Goal: Task Accomplishment & Management: Manage account settings

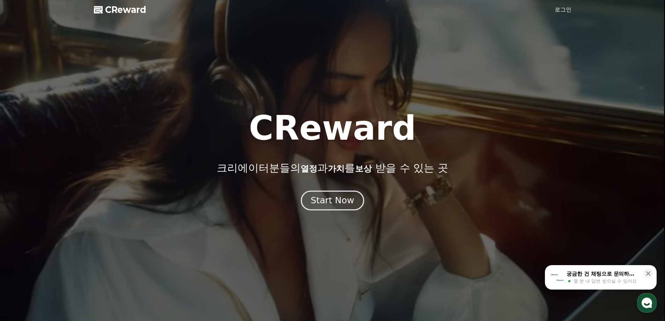
click at [327, 204] on div "Start Now" at bounding box center [332, 200] width 43 height 12
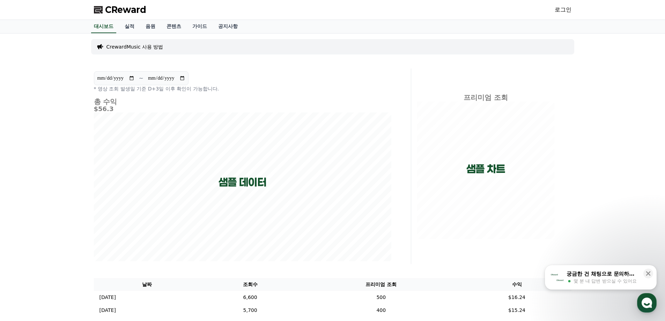
click at [560, 9] on link "로그인" at bounding box center [562, 10] width 17 height 8
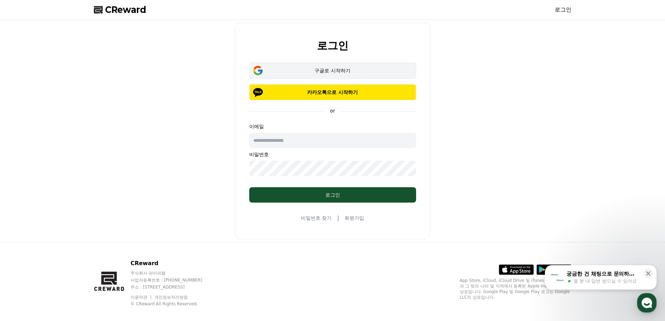
click at [351, 74] on div "구글로 시작하기" at bounding box center [332, 70] width 147 height 7
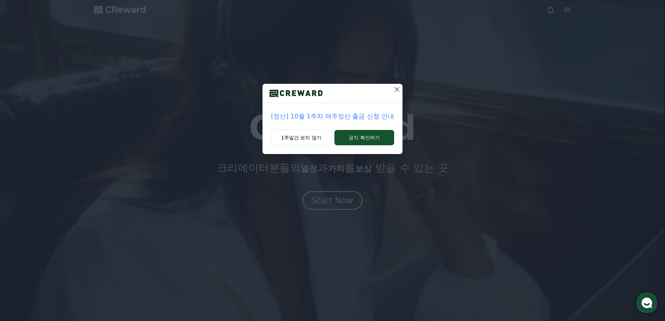
click at [395, 89] on icon at bounding box center [397, 89] width 8 height 8
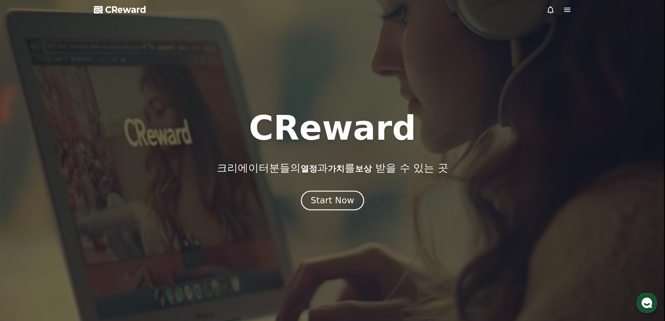
click at [339, 199] on div "Start Now" at bounding box center [332, 200] width 43 height 12
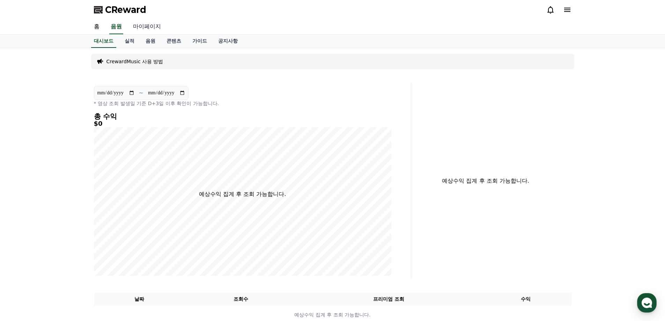
click at [138, 28] on link "마이페이지" at bounding box center [146, 27] width 39 height 15
select select "**********"
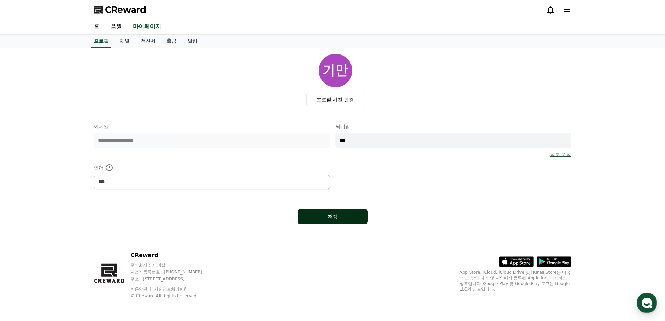
click at [334, 217] on div "저장" at bounding box center [333, 216] width 42 height 7
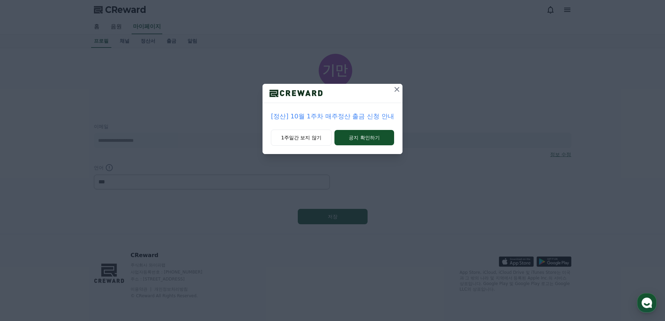
select select "**********"
click at [395, 91] on icon at bounding box center [397, 89] width 8 height 8
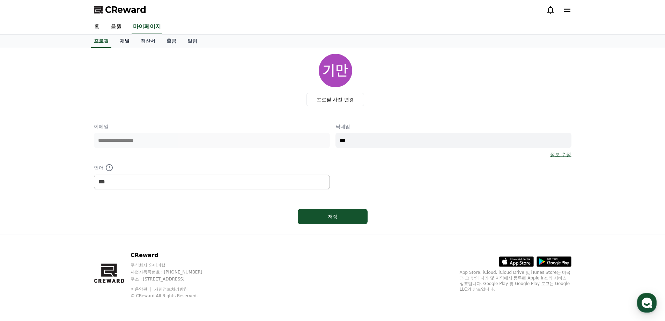
click at [125, 43] on link "채널" at bounding box center [124, 41] width 21 height 13
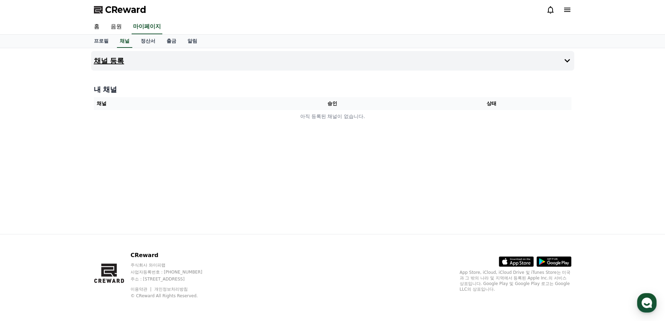
click at [109, 62] on h4 "채널 등록" at bounding box center [109, 61] width 30 height 8
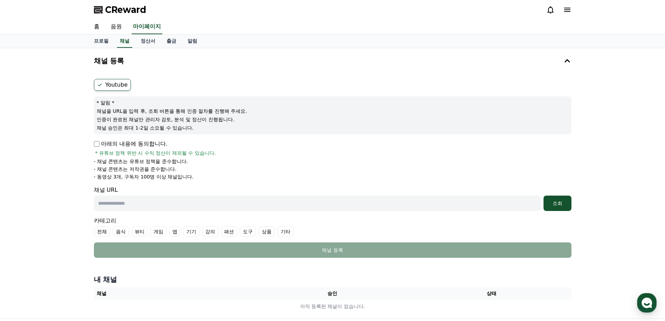
click at [442, 205] on input "text" at bounding box center [317, 202] width 447 height 15
click at [145, 204] on input "text" at bounding box center [317, 202] width 447 height 15
paste input "**********"
type input "**********"
click at [557, 205] on div "조회" at bounding box center [557, 203] width 22 height 7
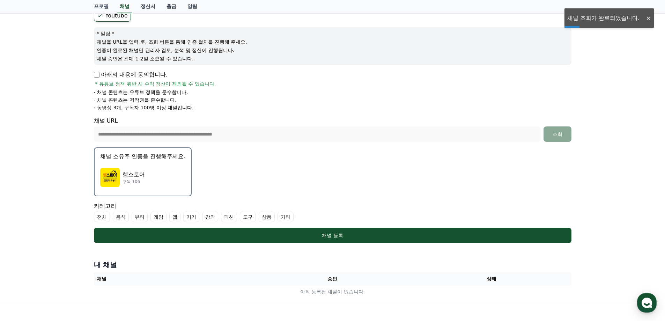
scroll to position [70, 0]
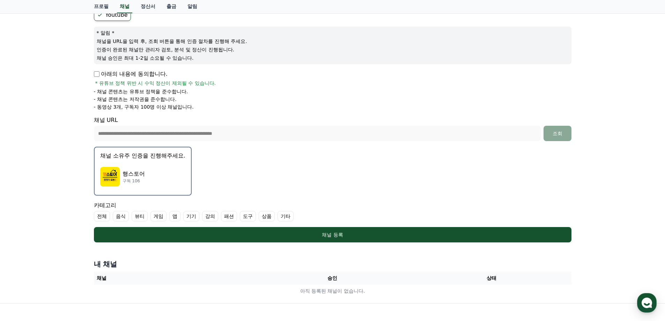
click at [115, 175] on img "button" at bounding box center [110, 177] width 20 height 20
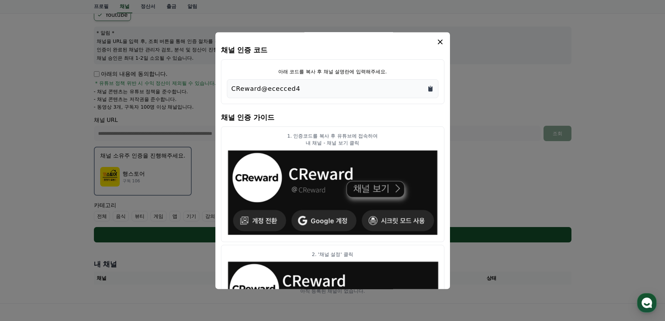
click at [430, 90] on icon "Copy to clipboard" at bounding box center [430, 88] width 4 height 5
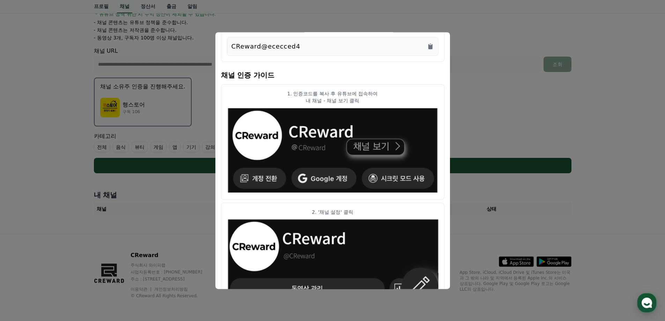
scroll to position [0, 0]
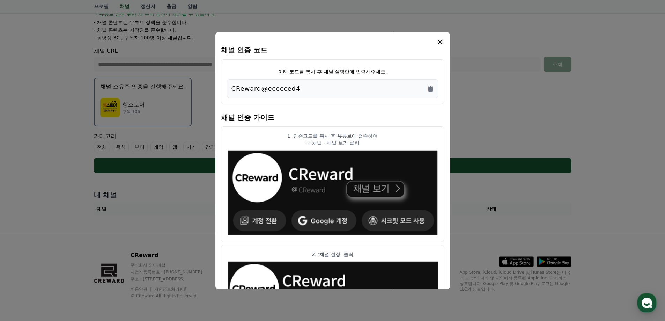
click at [486, 35] on button "close modal" at bounding box center [332, 160] width 665 height 321
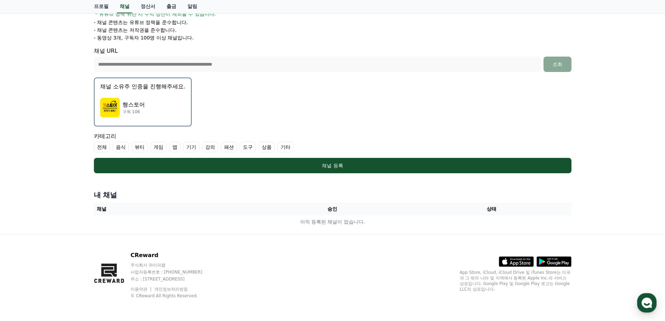
click at [138, 104] on p "행스토어" at bounding box center [133, 104] width 22 height 8
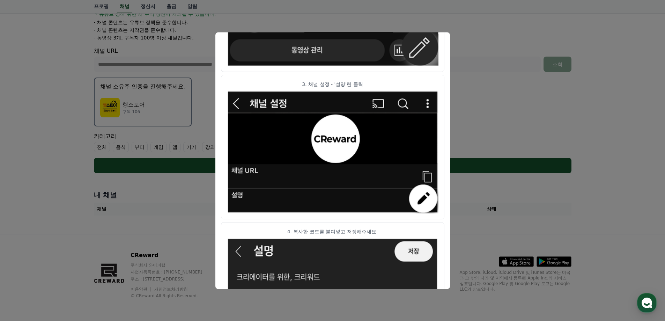
scroll to position [314, 0]
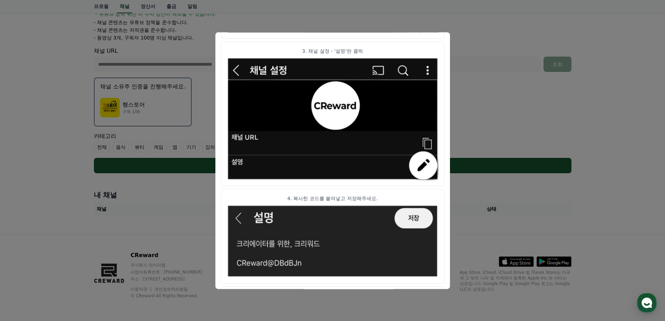
click at [490, 114] on button "close modal" at bounding box center [332, 160] width 665 height 321
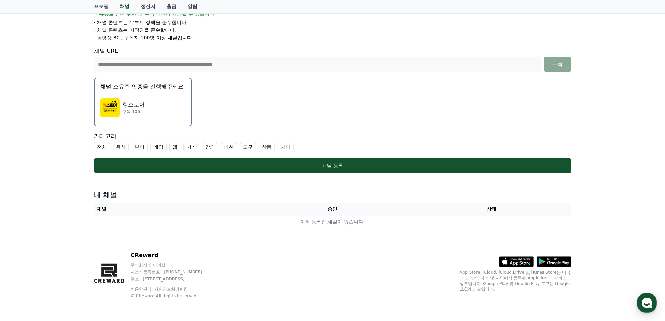
click at [167, 100] on div "행스토어 구독 106" at bounding box center [142, 108] width 85 height 28
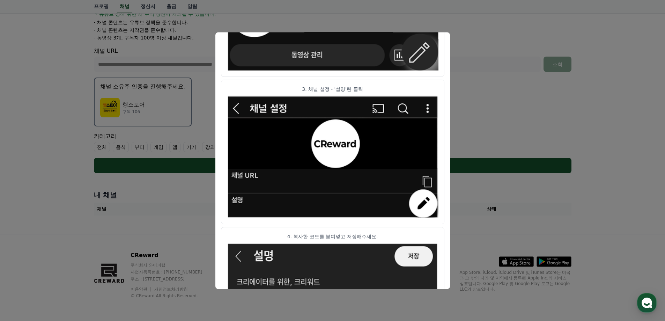
scroll to position [346, 0]
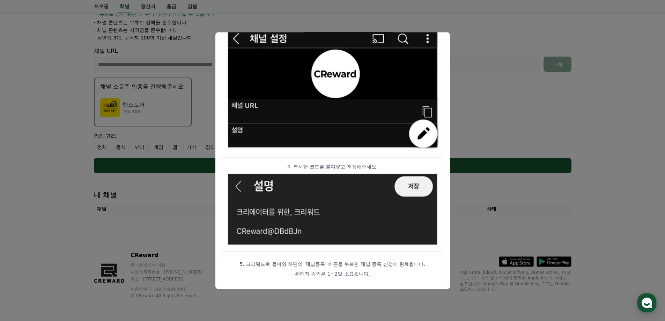
click at [493, 106] on button "close modal" at bounding box center [332, 160] width 665 height 321
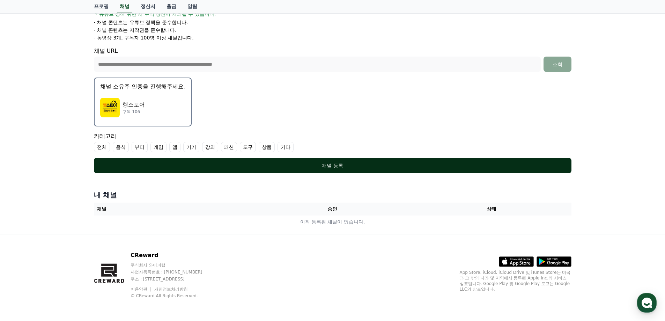
click at [324, 164] on div "채널 등록" at bounding box center [332, 165] width 449 height 7
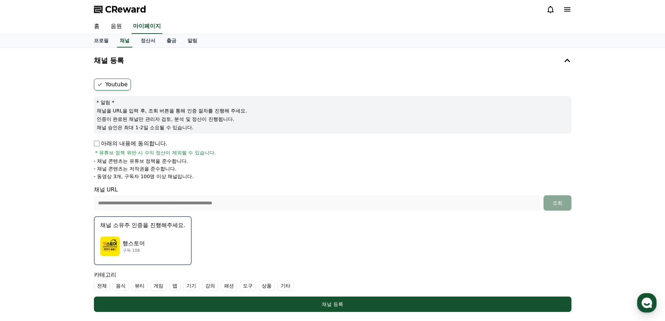
scroll to position [0, 0]
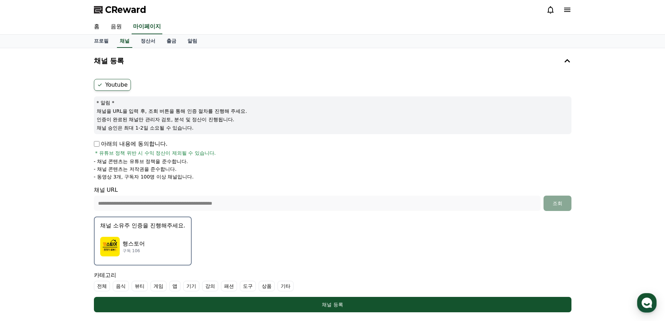
click at [107, 85] on label "Youtube" at bounding box center [112, 85] width 37 height 12
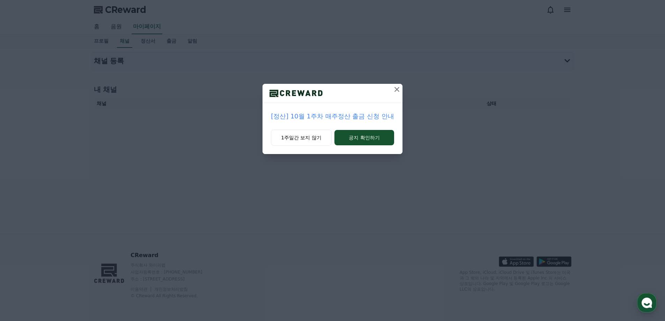
click at [394, 93] on icon at bounding box center [397, 89] width 8 height 8
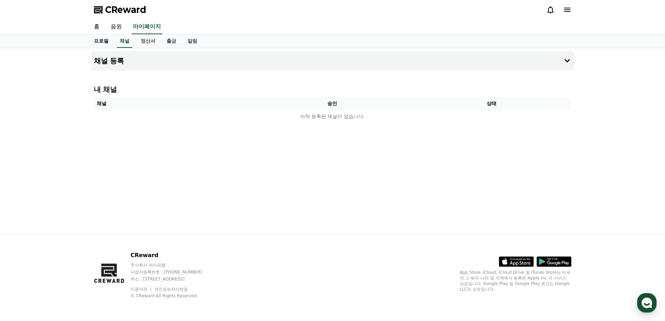
click at [104, 42] on link "프로필" at bounding box center [101, 41] width 26 height 13
select select "**********"
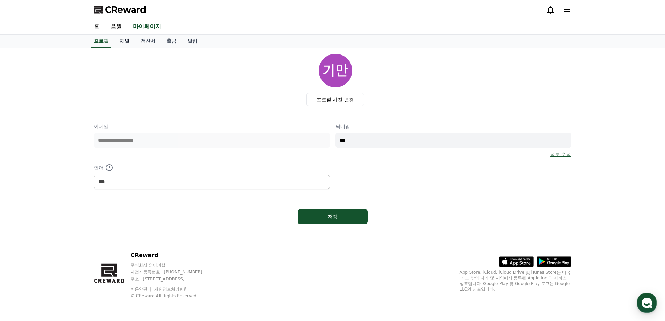
click at [122, 43] on link "채널" at bounding box center [124, 41] width 21 height 13
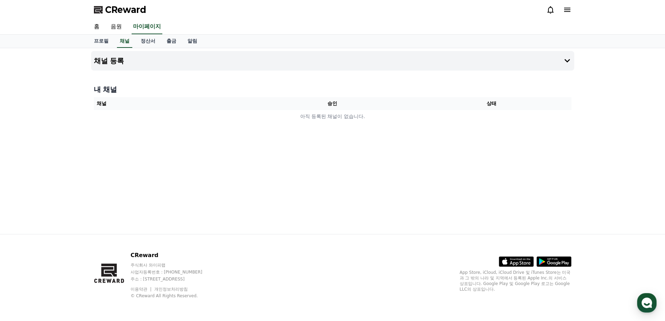
click at [487, 105] on th "상태" at bounding box center [491, 103] width 159 height 13
click at [553, 64] on button "채널 등록" at bounding box center [332, 61] width 483 height 20
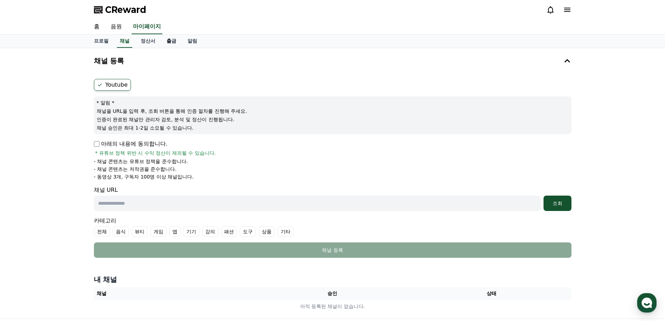
click at [170, 40] on link "출금" at bounding box center [171, 41] width 21 height 13
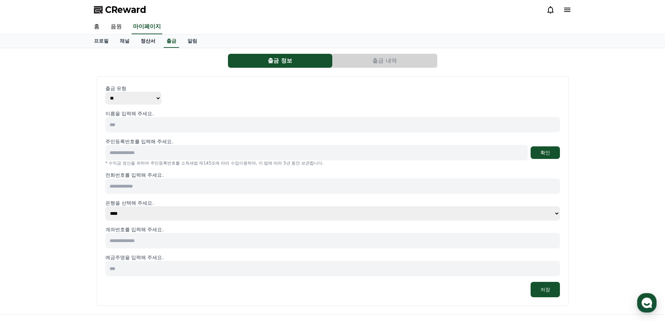
click at [150, 42] on link "정산서" at bounding box center [148, 41] width 26 height 13
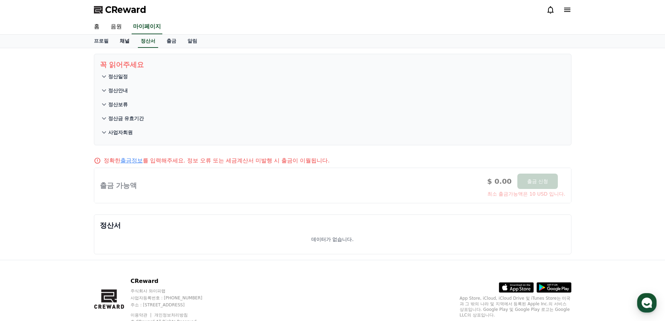
click at [123, 43] on link "채널" at bounding box center [124, 41] width 21 height 13
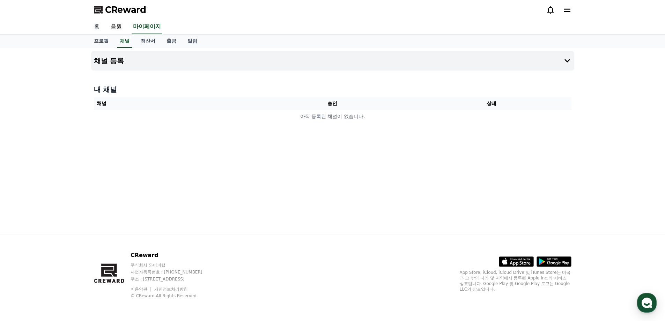
click at [99, 29] on link "홈" at bounding box center [96, 27] width 17 height 15
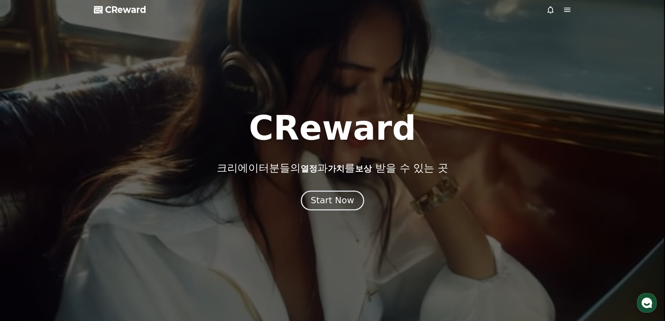
click at [340, 196] on div "Start Now" at bounding box center [332, 200] width 43 height 12
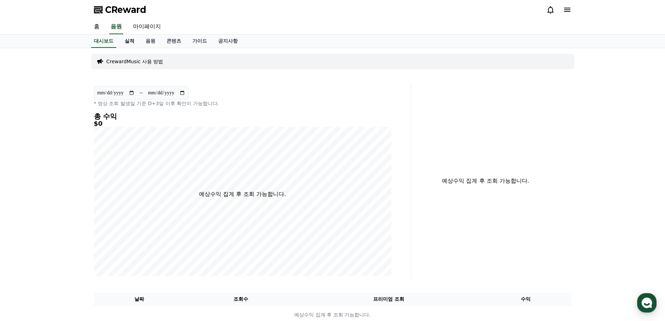
click at [125, 40] on link "실적" at bounding box center [129, 41] width 21 height 13
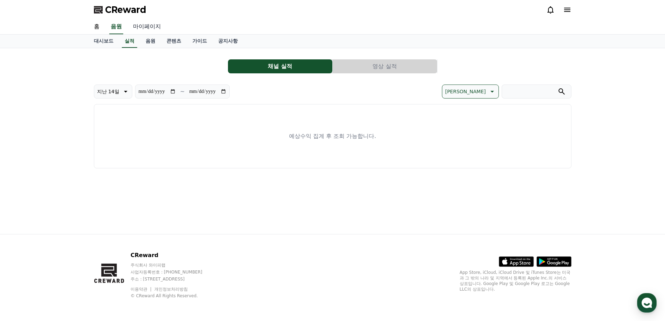
click at [155, 28] on link "마이페이지" at bounding box center [146, 27] width 39 height 15
select select "**********"
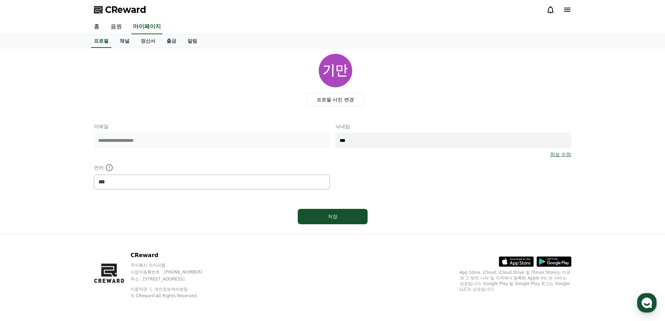
click at [558, 156] on link "정보 수정" at bounding box center [560, 154] width 21 height 7
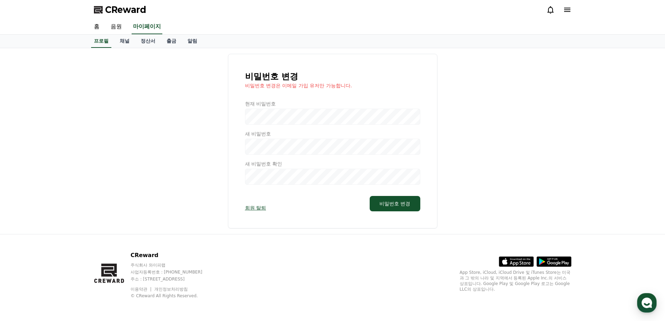
click at [496, 148] on div "비밀번호 변경 비밀번호 변경은 이메일 가입 유저만 가능합니다. 현재 비밀번호 새 비밀번호 새 비밀번호 확인 회원 탈퇴 비밀번호 변경" at bounding box center [332, 141] width 477 height 174
click at [142, 27] on link "마이페이지" at bounding box center [147, 27] width 31 height 15
select select "**********"
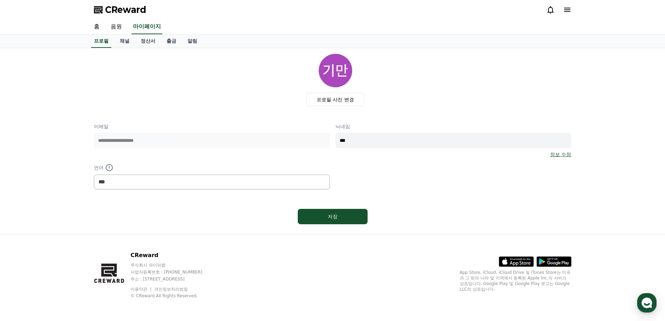
drag, startPoint x: 137, startPoint y: 12, endPoint x: 141, endPoint y: 12, distance: 4.2
click at [136, 12] on span "CReward" at bounding box center [125, 9] width 41 height 11
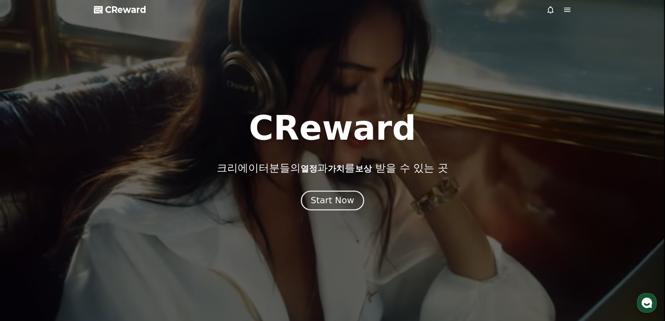
click at [333, 208] on button "Start Now" at bounding box center [332, 200] width 63 height 20
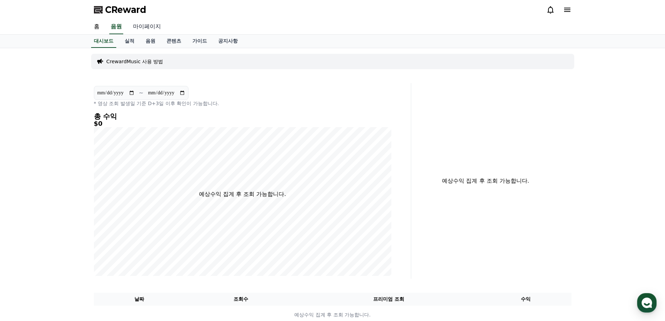
click at [144, 28] on link "마이페이지" at bounding box center [146, 27] width 39 height 15
select select "**********"
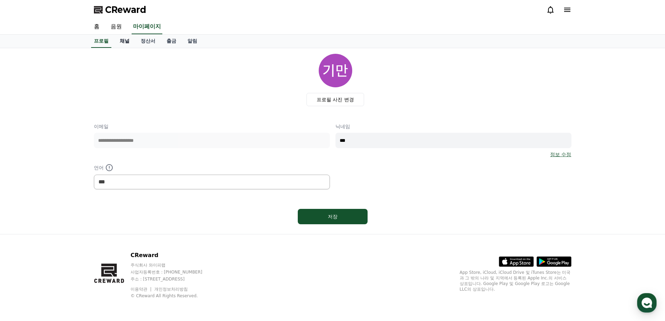
click at [119, 40] on link "채널" at bounding box center [124, 41] width 21 height 13
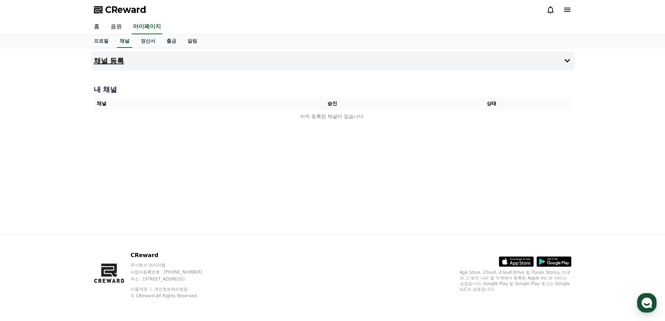
click at [114, 58] on h4 "채널 등록" at bounding box center [109, 61] width 30 height 8
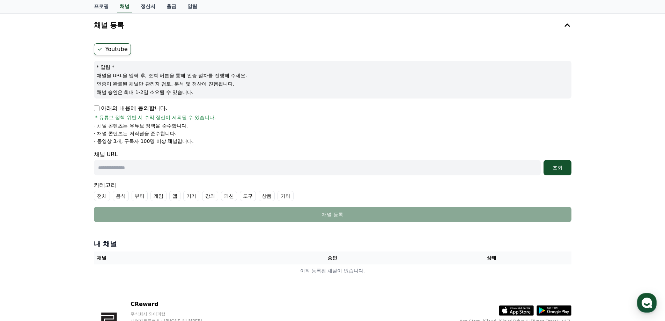
scroll to position [84, 0]
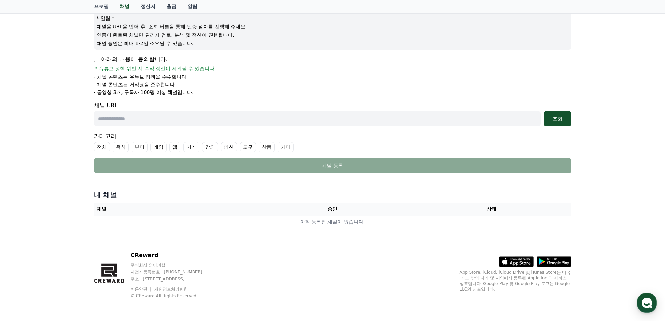
click at [344, 115] on input "text" at bounding box center [317, 118] width 447 height 15
type input "**********"
click at [555, 116] on div "조회" at bounding box center [557, 118] width 22 height 7
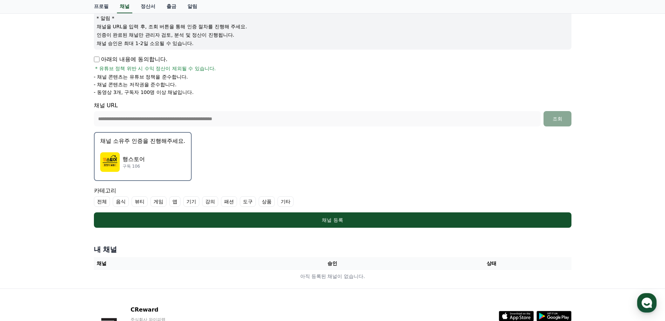
click at [119, 160] on img "button" at bounding box center [110, 162] width 20 height 20
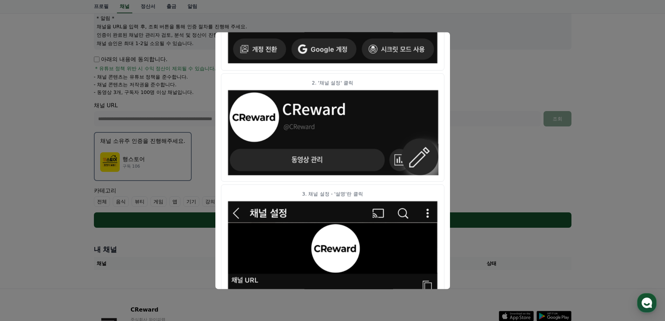
scroll to position [0, 0]
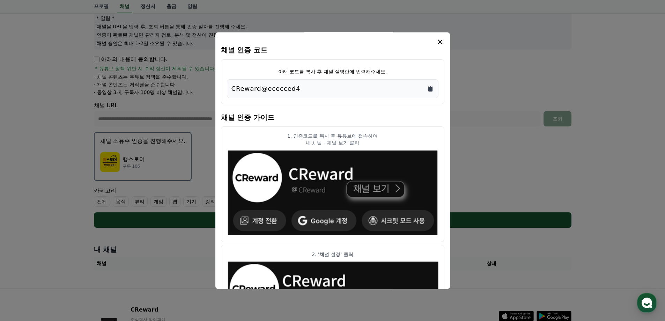
click at [428, 88] on icon "Copy to clipboard" at bounding box center [430, 88] width 7 height 7
click at [440, 43] on icon "modal" at bounding box center [440, 42] width 8 height 8
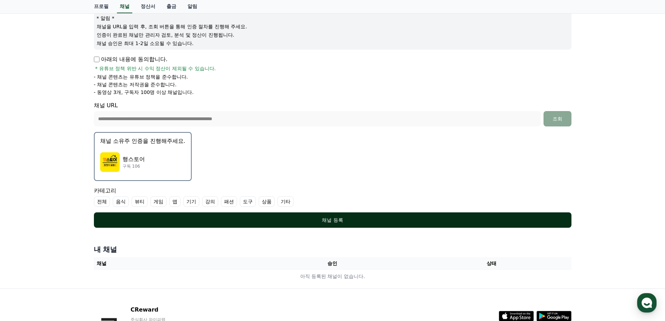
click at [339, 220] on div "채널 등록" at bounding box center [332, 219] width 449 height 7
click at [323, 221] on div "채널 등록" at bounding box center [332, 219] width 449 height 7
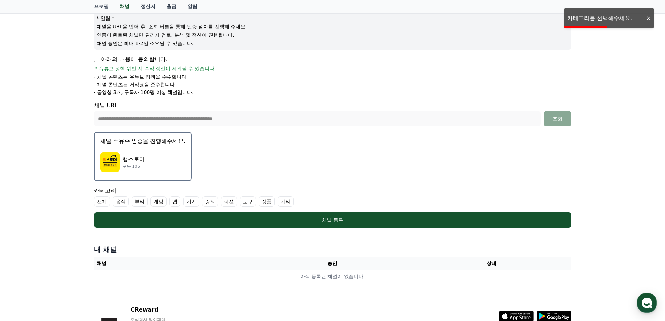
click at [102, 200] on label "전체" at bounding box center [102, 201] width 16 height 10
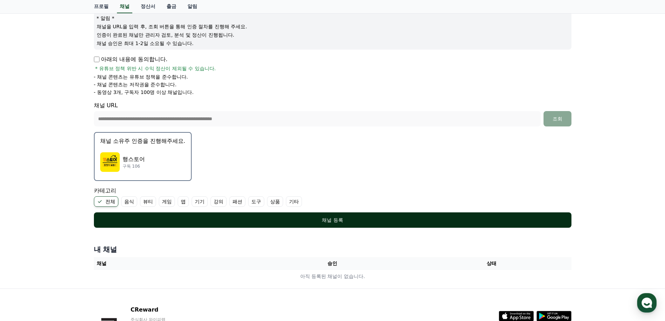
click at [322, 219] on div "채널 등록" at bounding box center [332, 219] width 449 height 7
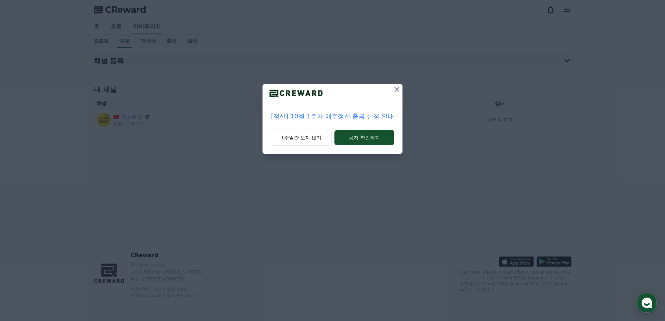
click at [396, 90] on icon at bounding box center [396, 89] width 5 height 5
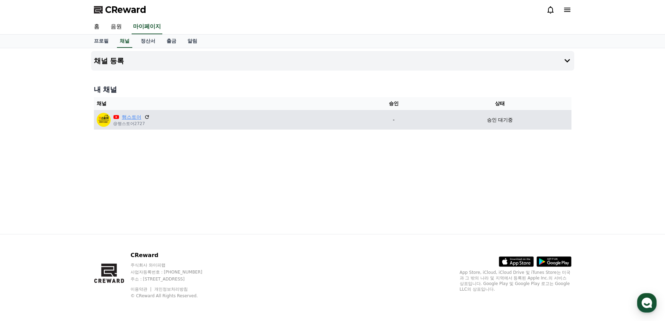
click at [135, 118] on link "행스토어" at bounding box center [132, 116] width 20 height 7
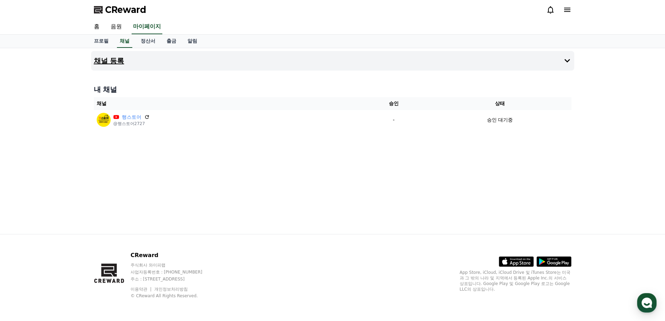
click at [113, 59] on h4 "채널 등록" at bounding box center [109, 61] width 30 height 8
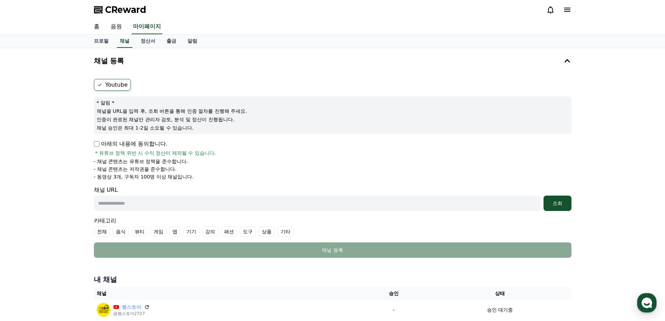
click at [217, 203] on input "text" at bounding box center [317, 202] width 447 height 15
type input "**********"
drag, startPoint x: 244, startPoint y: 204, endPoint x: 25, endPoint y: 204, distance: 218.8
click at [13, 204] on div "**********" at bounding box center [332, 186] width 665 height 277
click at [552, 206] on div "조회" at bounding box center [557, 203] width 22 height 7
